Goal: Task Accomplishment & Management: Manage account settings

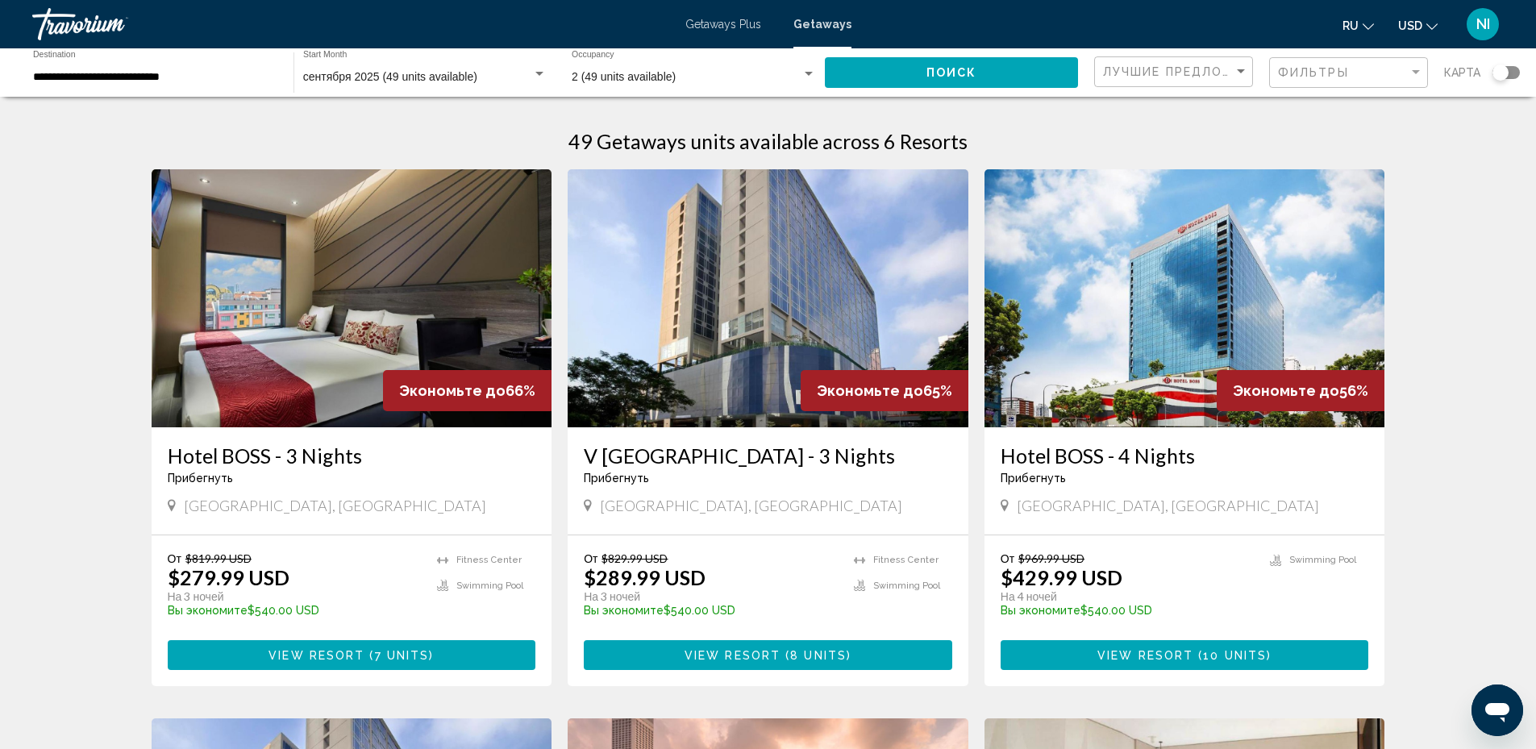
click at [1482, 23] on span "NI" at bounding box center [1483, 24] width 14 height 16
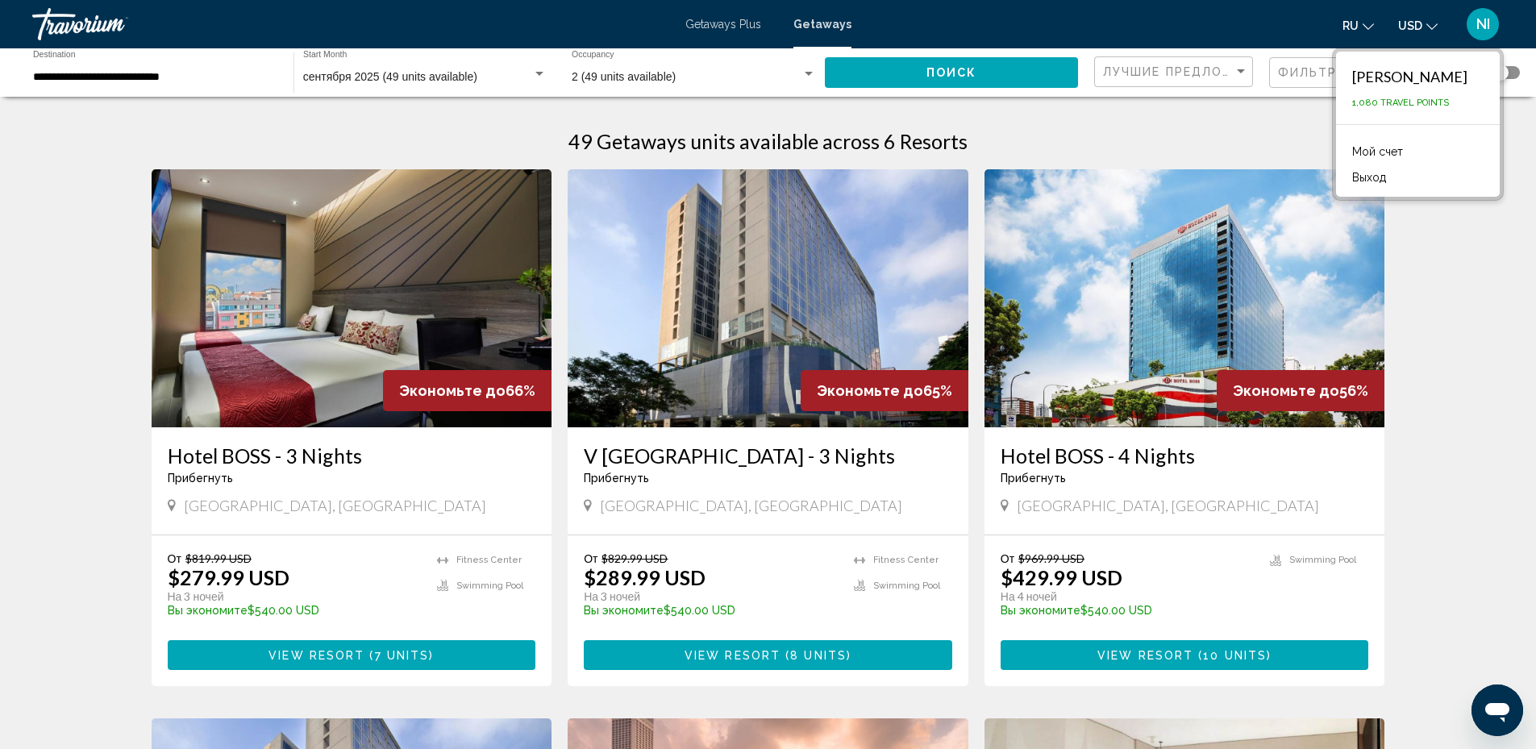
click at [1381, 149] on link "Мой счет" at bounding box center [1377, 151] width 67 height 21
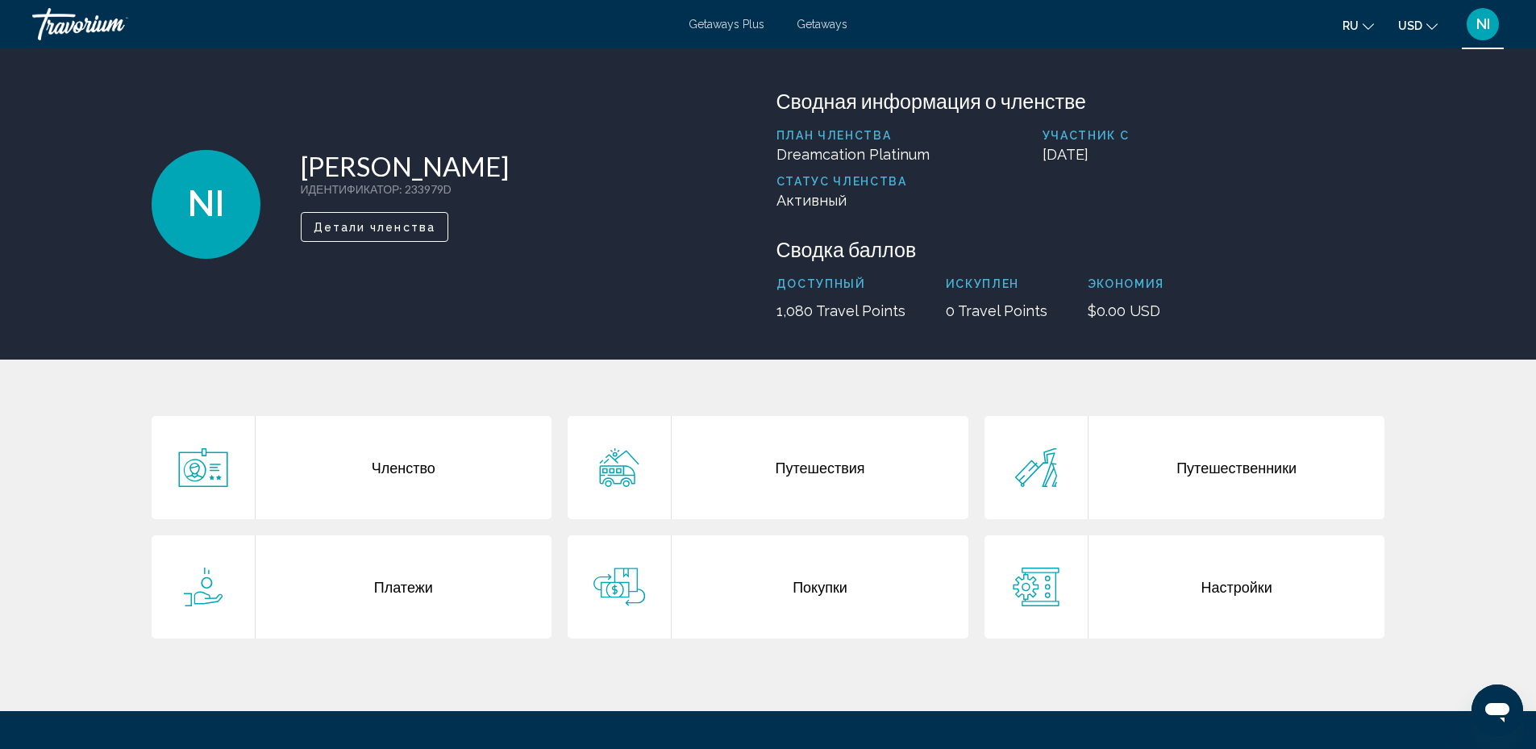
scroll to position [160, 0]
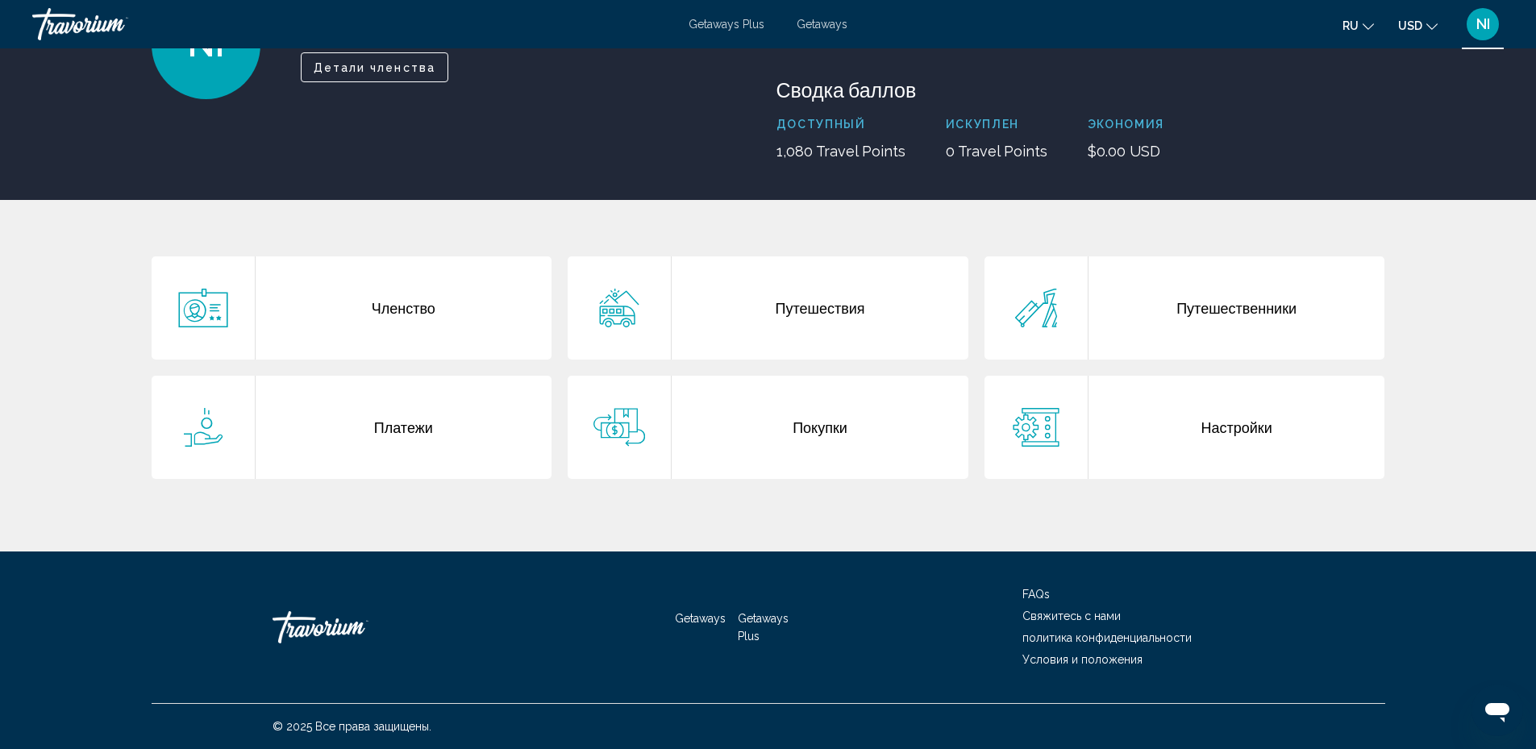
click at [1249, 429] on div "Настройки" at bounding box center [1236, 427] width 297 height 103
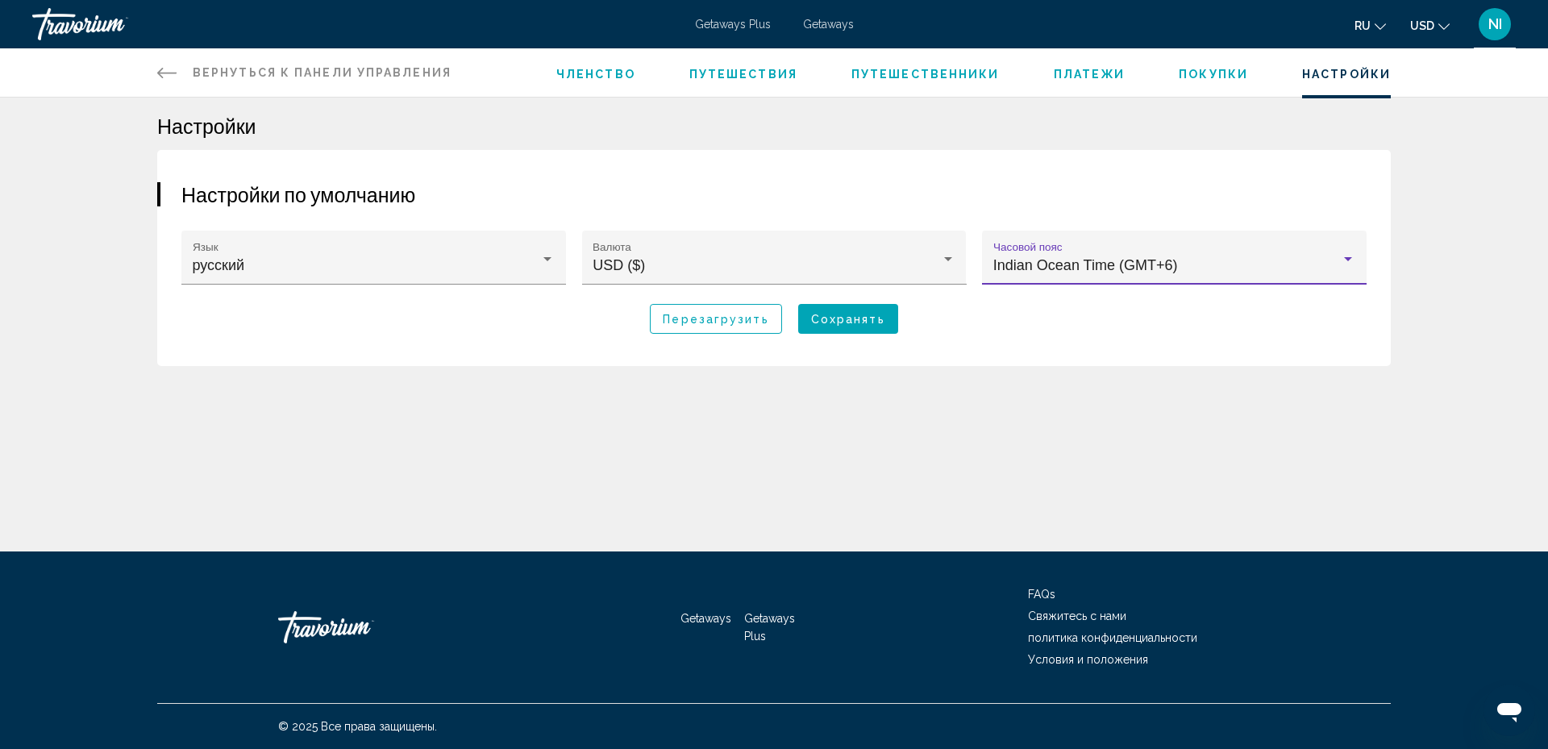
click at [1347, 263] on div "Main content" at bounding box center [1348, 258] width 15 height 13
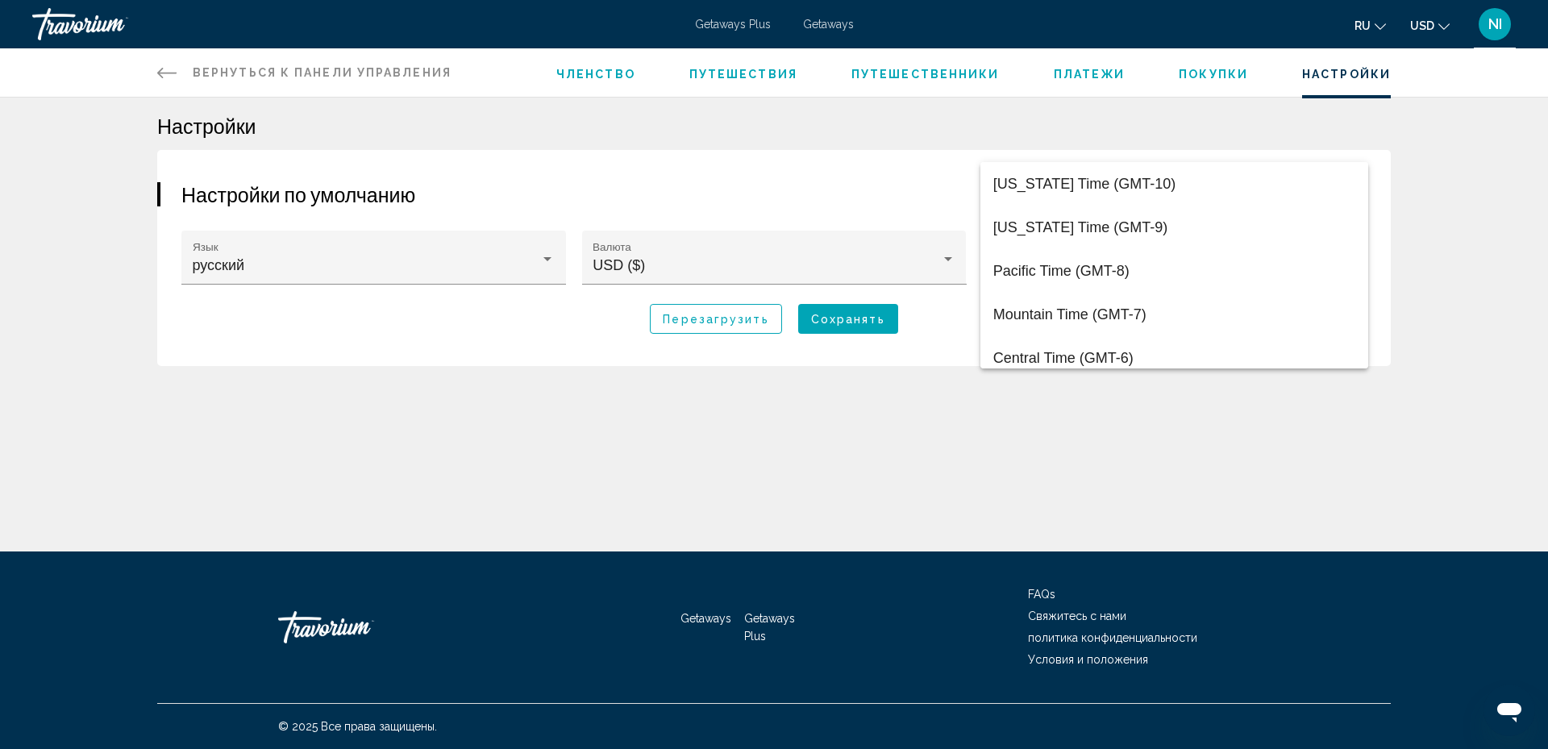
click at [1429, 231] on div at bounding box center [774, 374] width 1548 height 749
